Goal: Check status: Check status

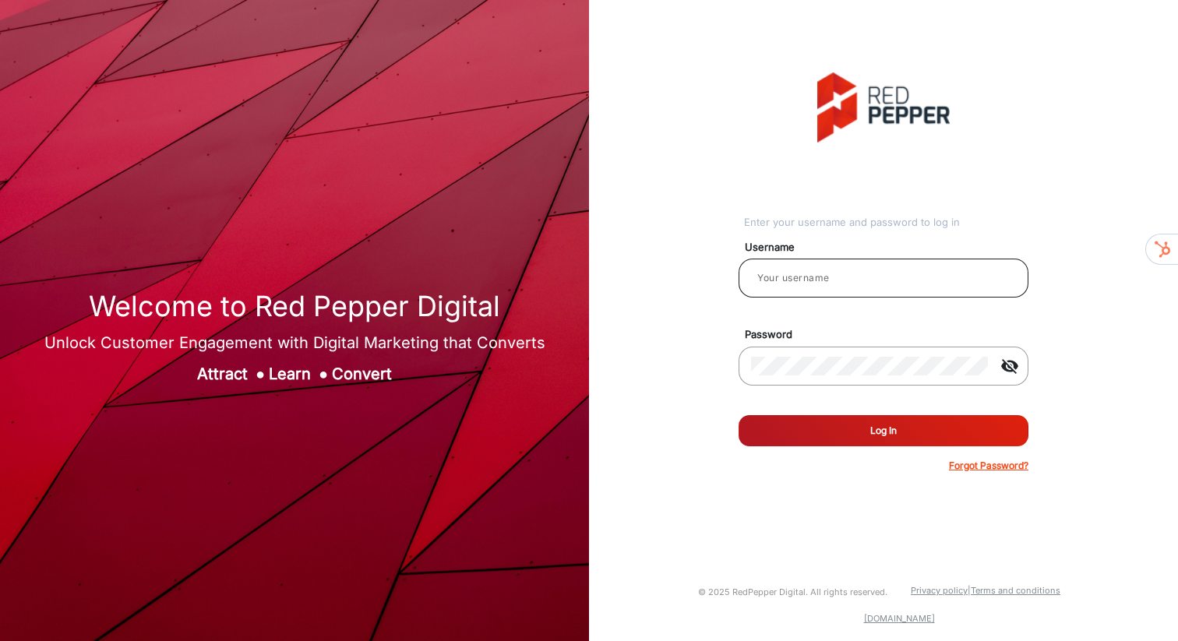
click at [824, 274] on input "email" at bounding box center [883, 278] width 265 height 19
type input "[PERSON_NAME]"
click at [834, 435] on button "Log In" at bounding box center [883, 430] width 290 height 31
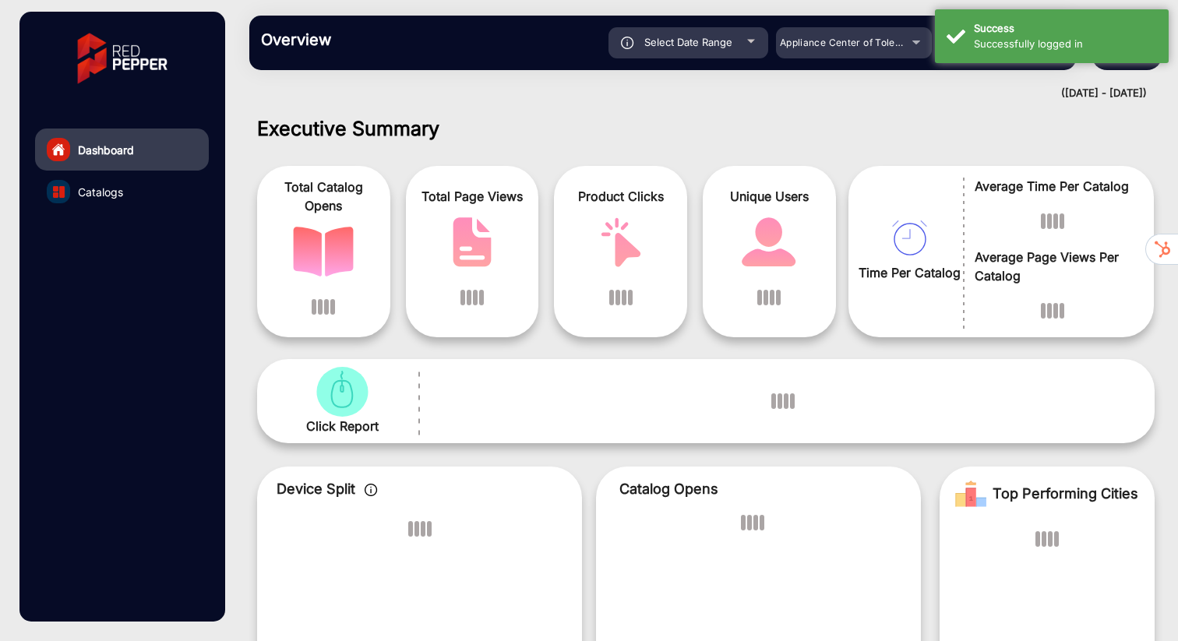
scroll to position [12, 0]
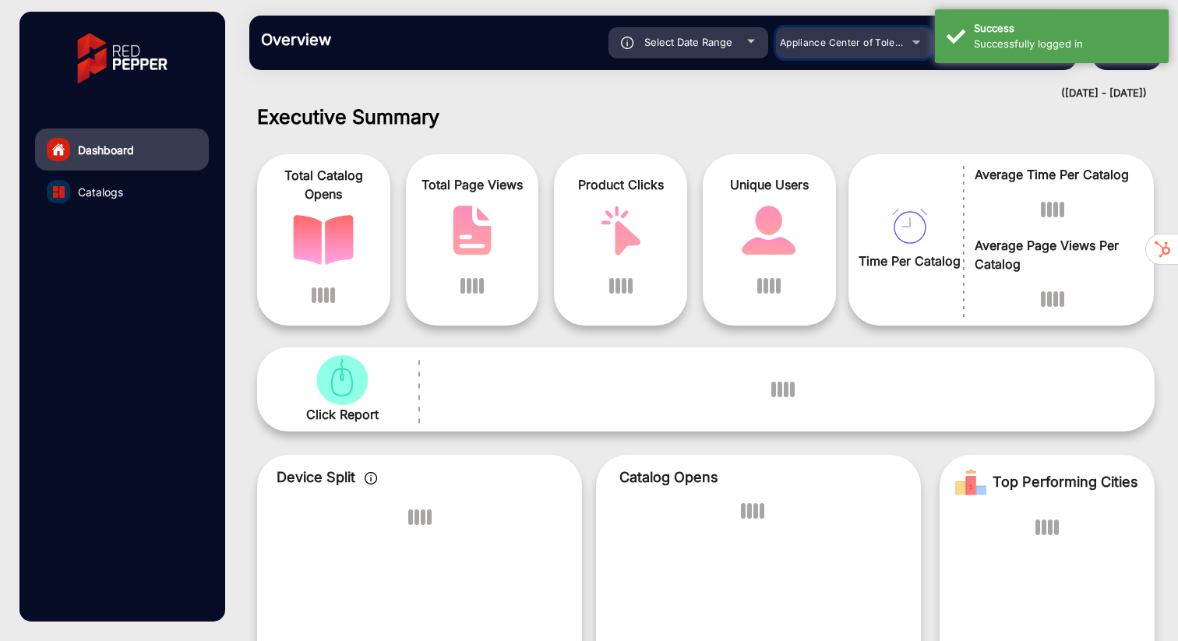
click at [836, 49] on div "Appliance Center of Toledo, Inc." at bounding box center [842, 42] width 125 height 19
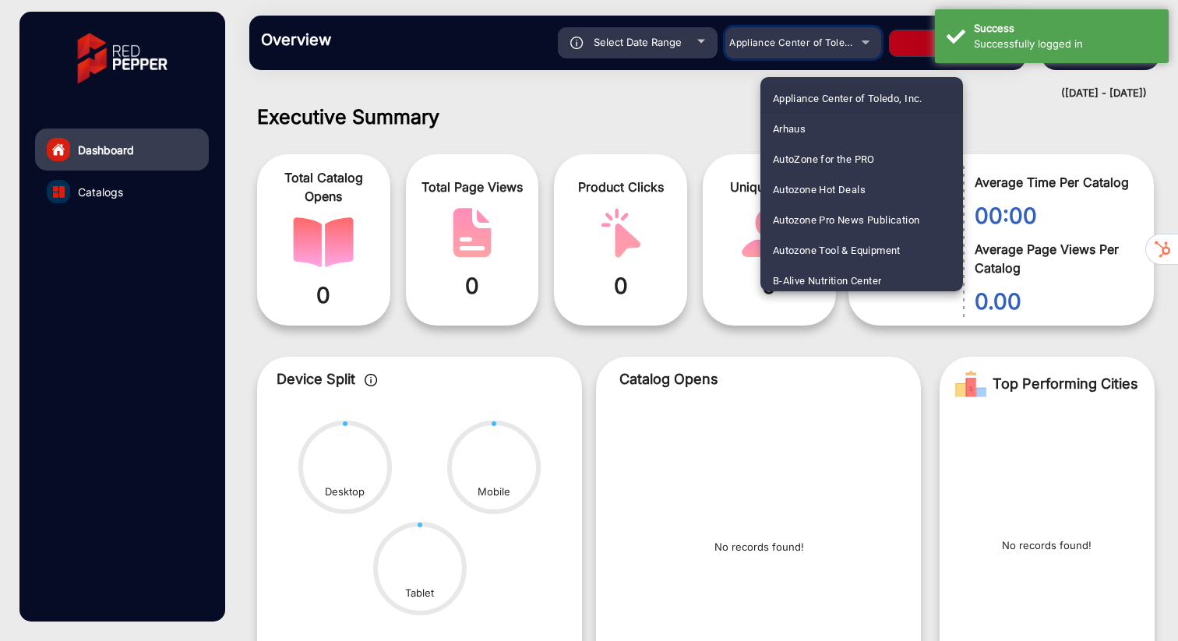
scroll to position [1068, 0]
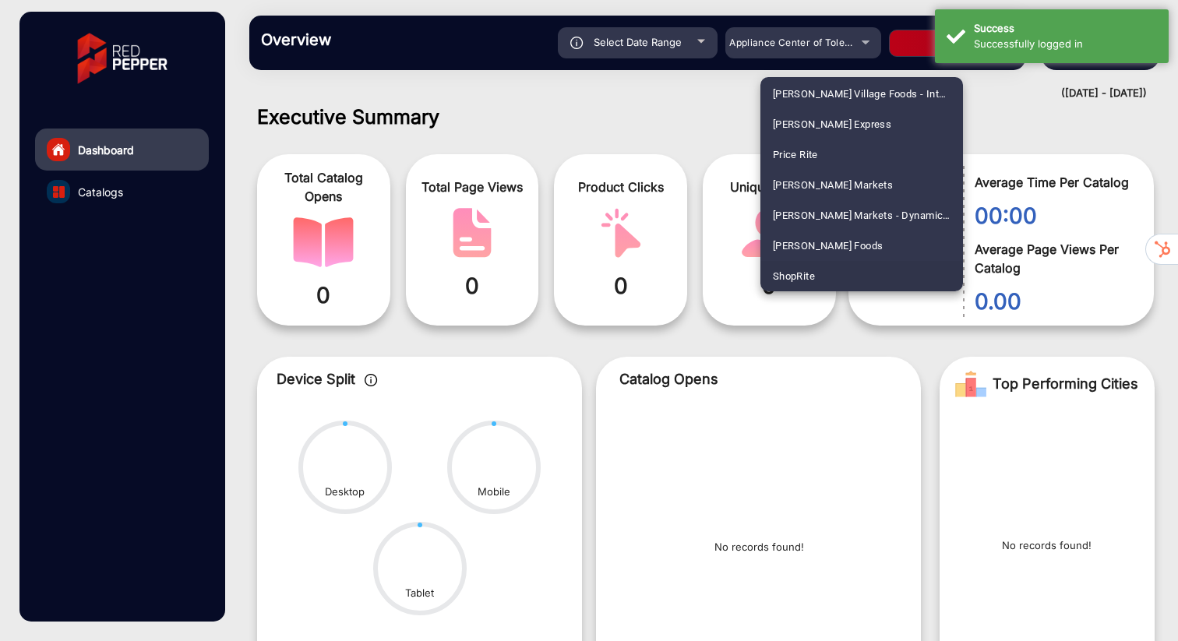
click at [783, 43] on div at bounding box center [589, 320] width 1178 height 641
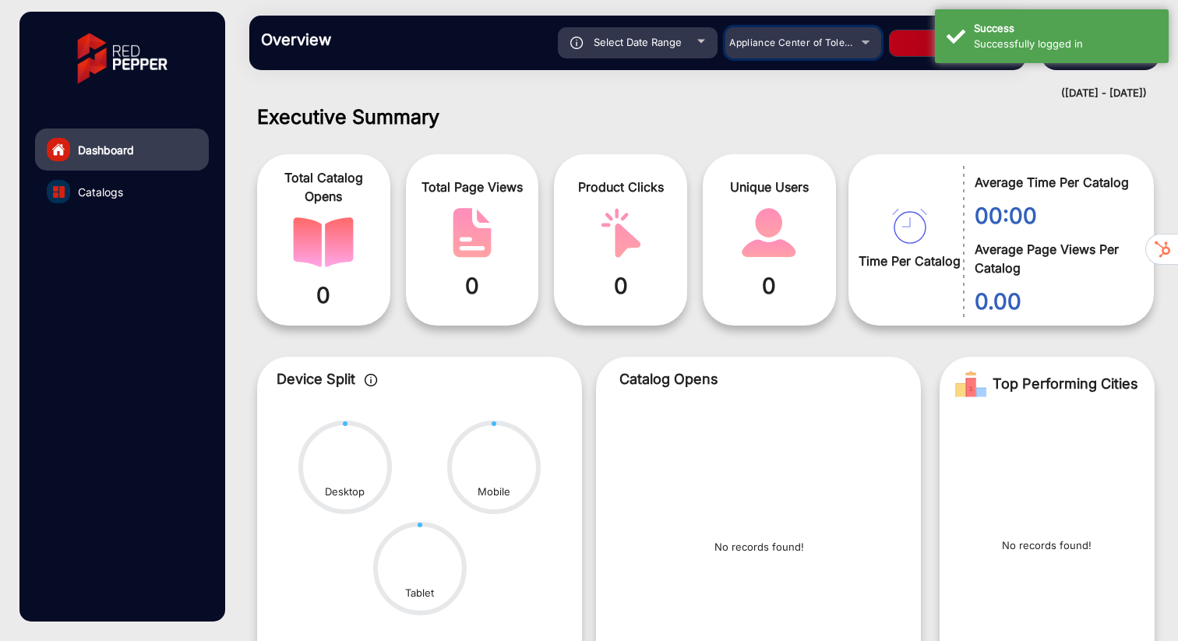
click at [783, 43] on span "Appliance Center of Toledo, Inc." at bounding box center [803, 43] width 149 height 12
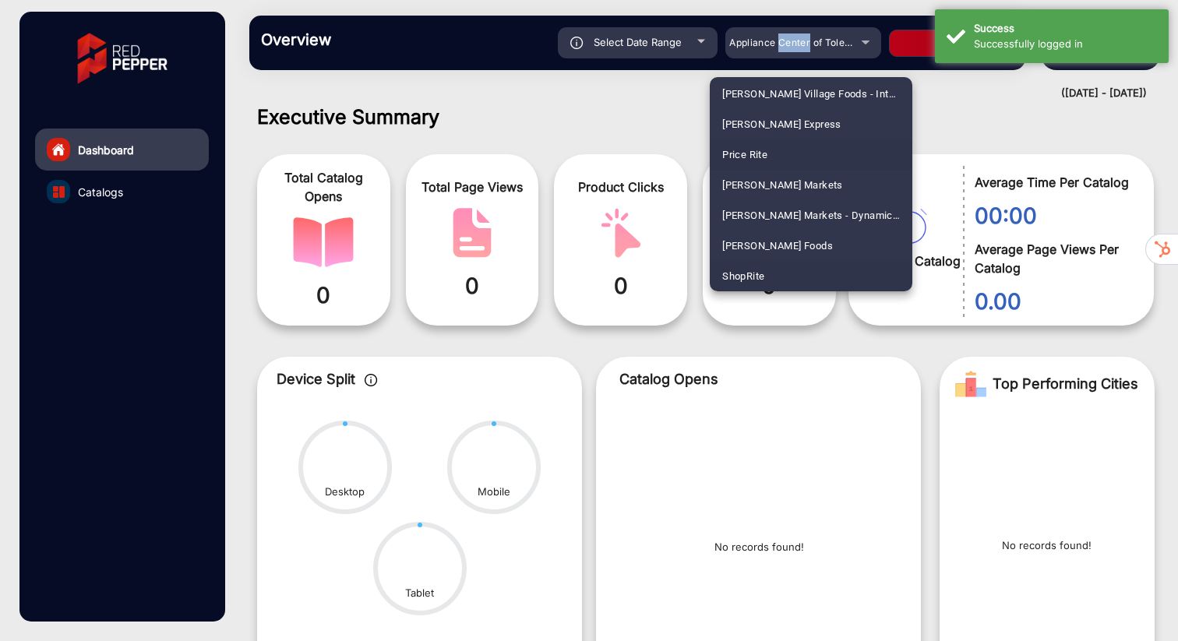
click at [752, 272] on span "ShopRite" at bounding box center [743, 276] width 42 height 30
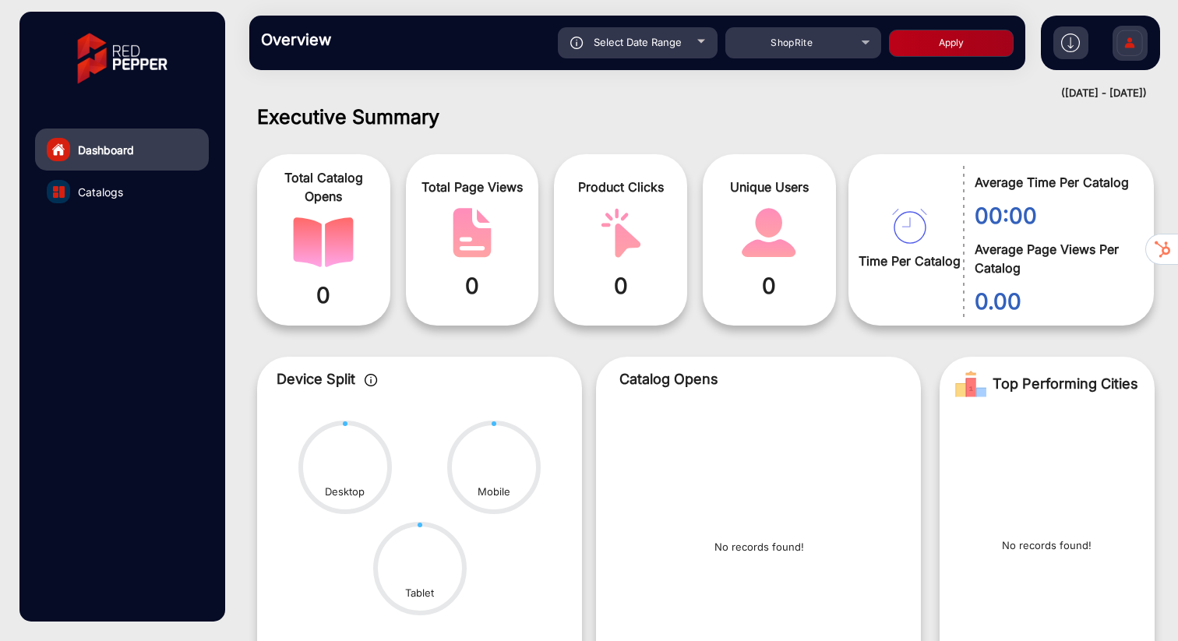
click at [913, 47] on button "Apply" at bounding box center [951, 43] width 125 height 27
type input "[DATE]"
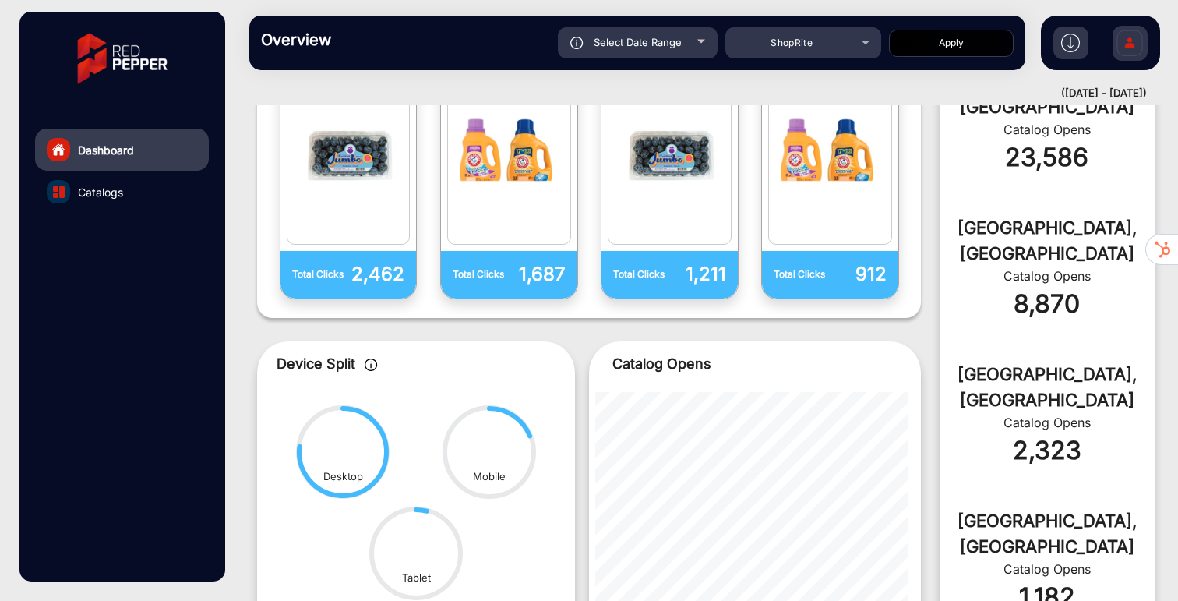
scroll to position [484, 0]
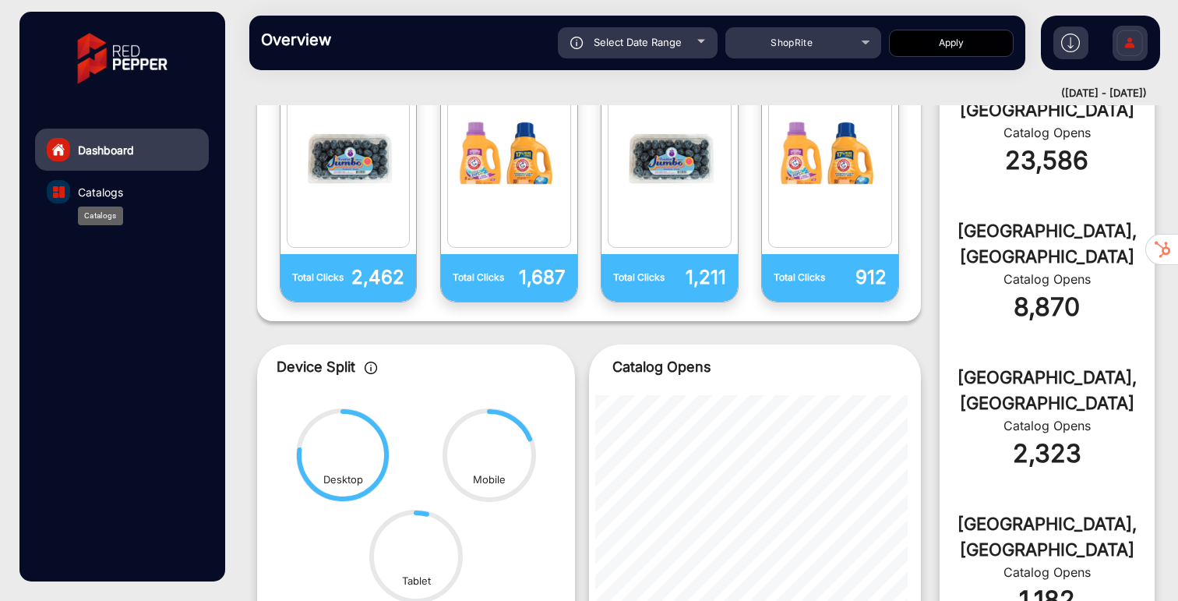
click at [116, 193] on span "Catalogs" at bounding box center [100, 192] width 45 height 16
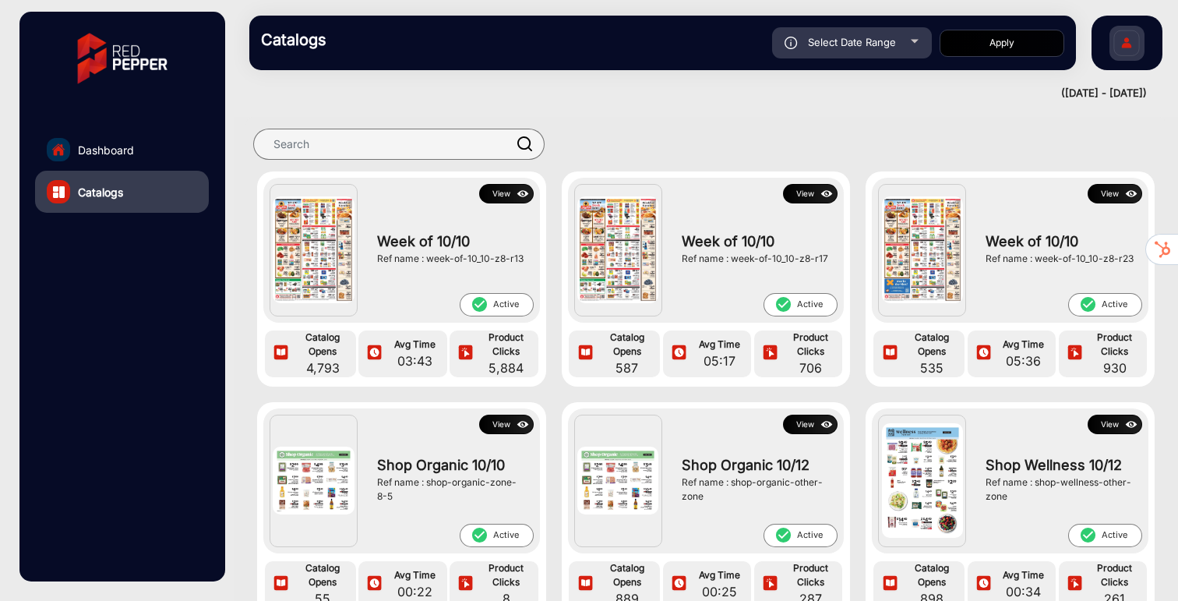
click at [503, 194] on button "View" at bounding box center [506, 193] width 55 height 19
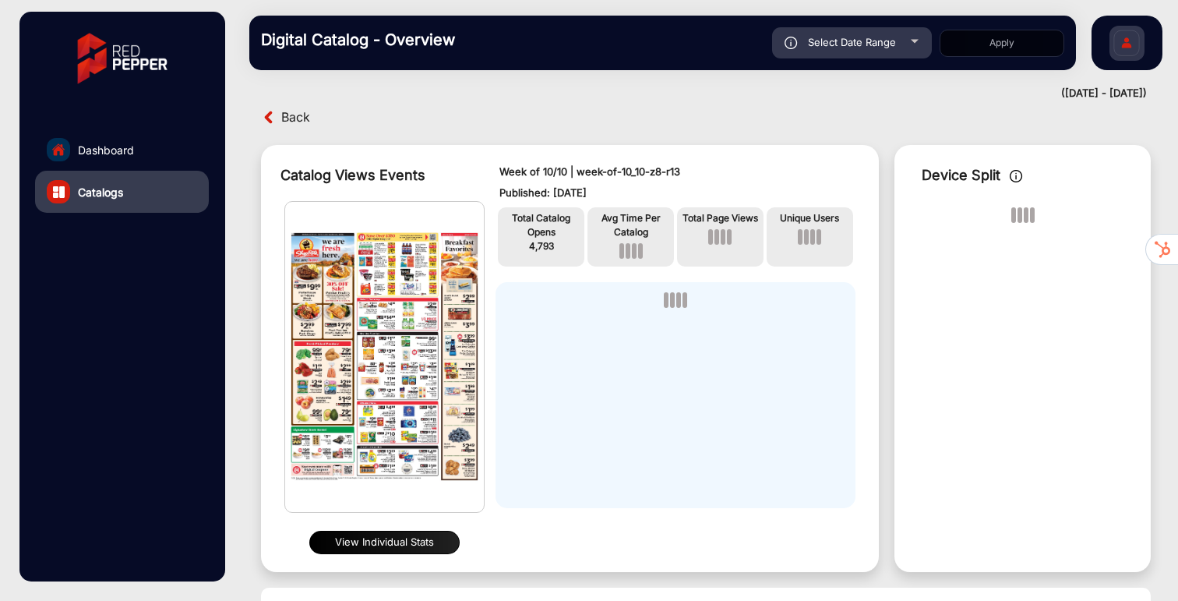
click at [382, 541] on button "View Individual Stats" at bounding box center [384, 542] width 150 height 23
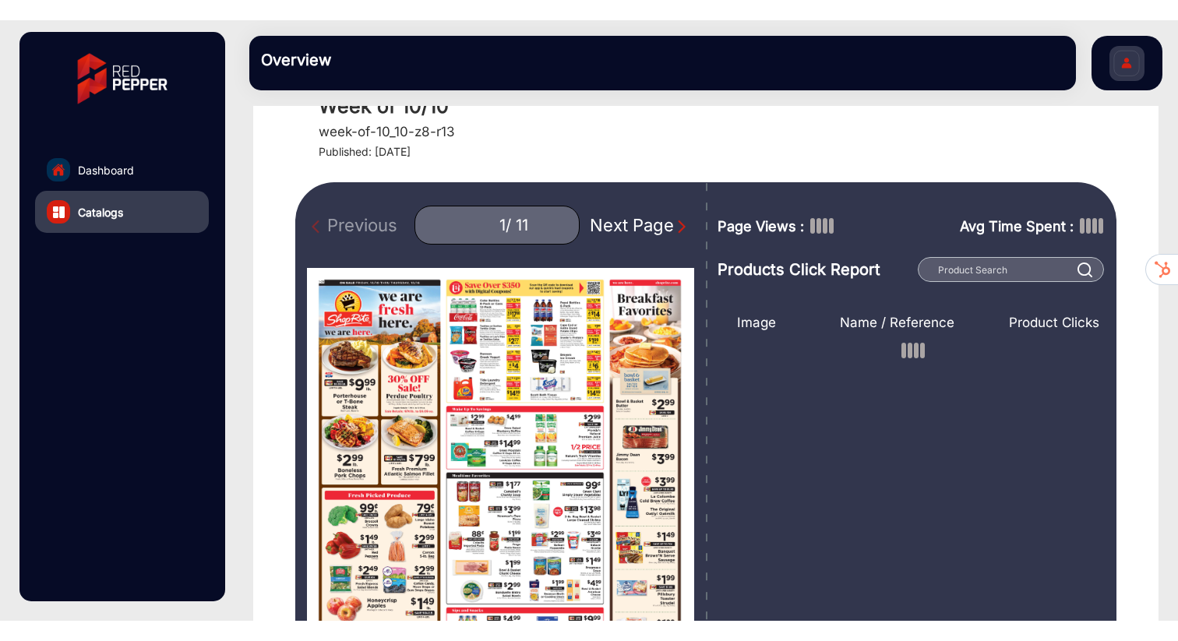
scroll to position [59, 0]
